Goal: Information Seeking & Learning: Find specific fact

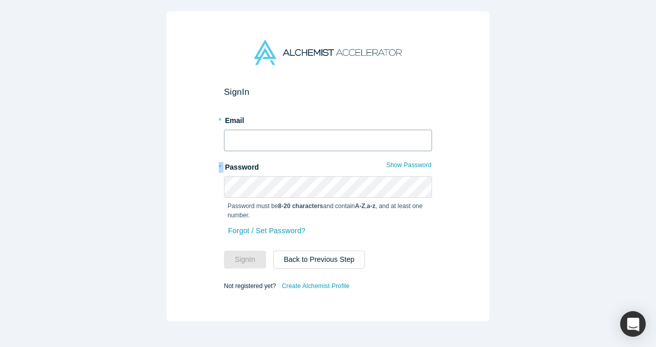
click at [292, 151] on form "Sign In * Email * Password Show Password Password must be 8-20 characters and c…" at bounding box center [328, 190] width 208 height 206
click at [294, 144] on input "text" at bounding box center [328, 141] width 208 height 22
click at [0, 346] on com-1password-button at bounding box center [0, 347] width 0 height 0
type input "[EMAIL_ADDRESS]"
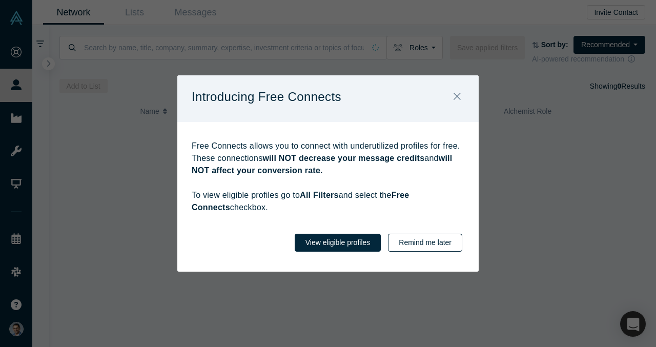
click at [425, 238] on button "Remind me later" at bounding box center [425, 243] width 74 height 18
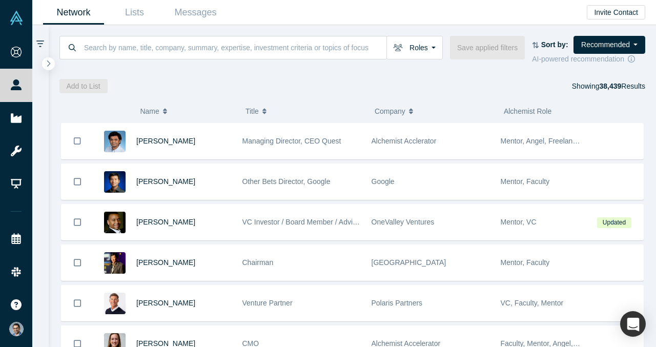
click at [156, 60] on div "Roles Founders Faculty Mentors Alumni Mentor Angels VCs Corporate Innovator Ser…" at bounding box center [352, 50] width 586 height 29
click at [175, 51] on input at bounding box center [234, 47] width 303 height 24
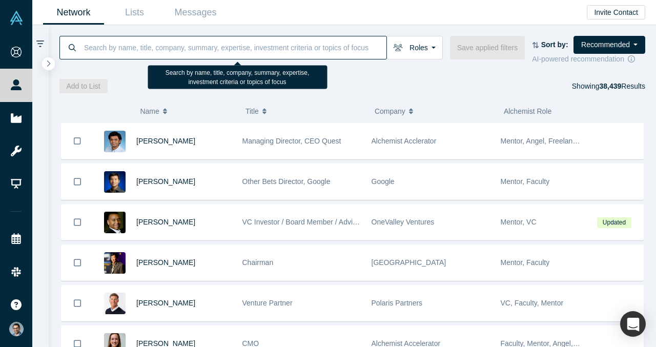
paste input "[PERSON_NAME]"
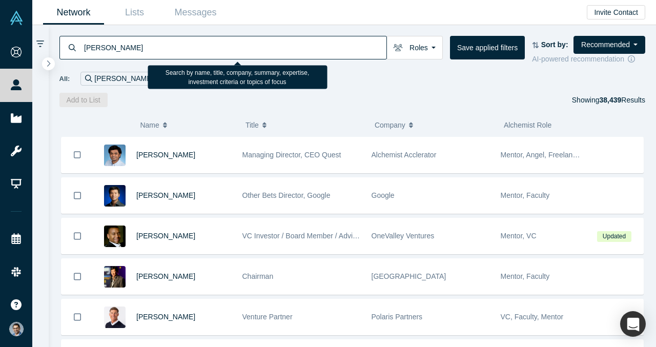
type input "[PERSON_NAME]"
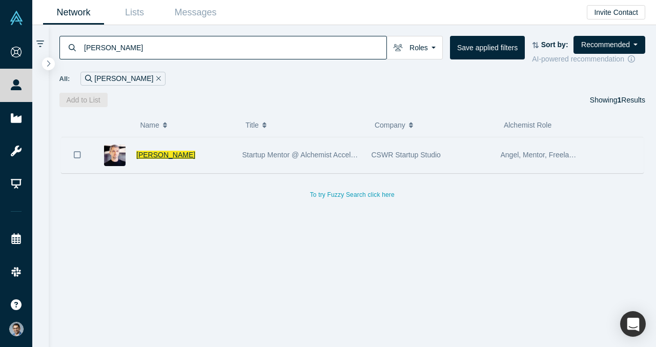
click at [159, 154] on span "[PERSON_NAME]" at bounding box center [165, 155] width 59 height 8
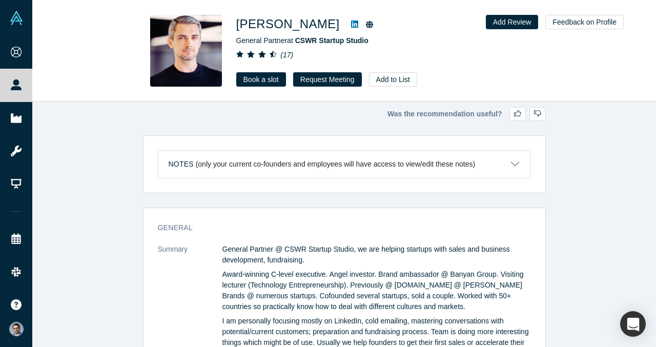
click at [358, 23] on icon at bounding box center [354, 24] width 7 height 7
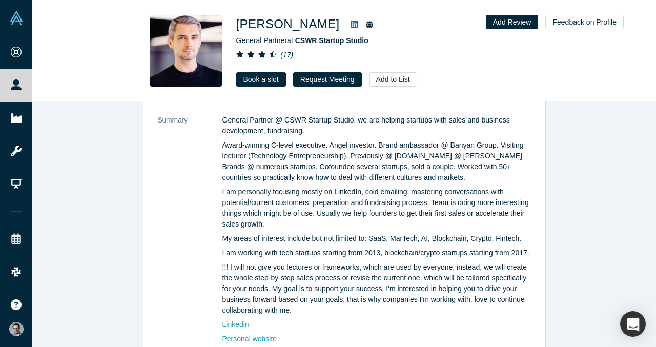
scroll to position [130, 0]
click at [332, 169] on p "Award-winning C-level executive. Angel investor. Brand ambassador @ Banyan Grou…" at bounding box center [376, 160] width 309 height 43
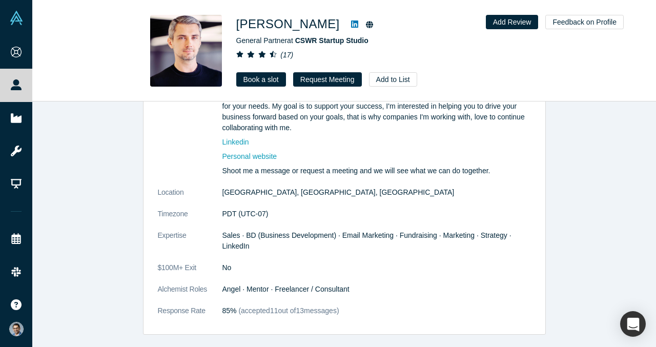
scroll to position [317, 0]
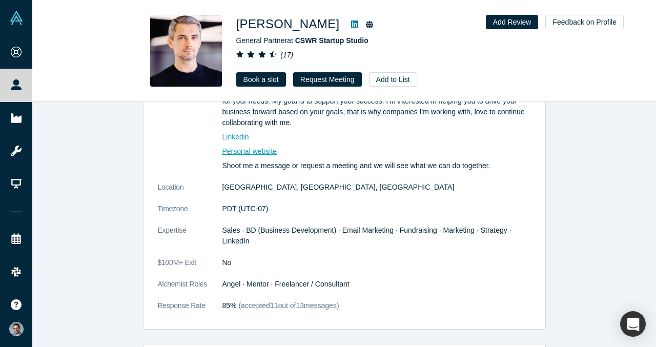
click at [247, 155] on link "Personal website" at bounding box center [249, 151] width 55 height 8
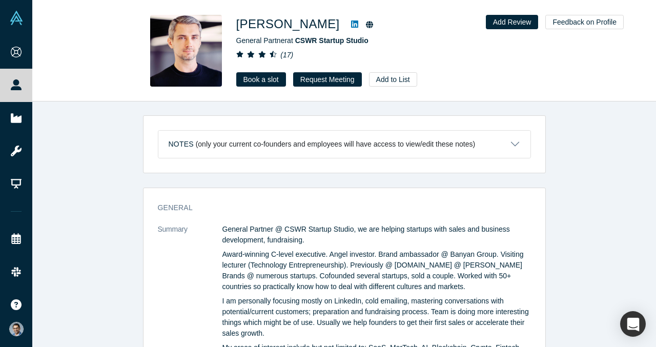
scroll to position [0, 0]
